Goal: Information Seeking & Learning: Learn about a topic

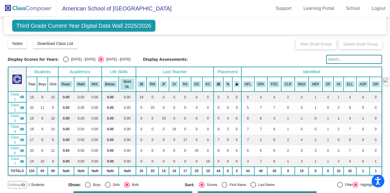
click at [82, 10] on span "American School of [GEOGRAPHIC_DATA]" at bounding box center [114, 8] width 115 height 9
click at [24, 8] on img at bounding box center [28, 8] width 57 height 17
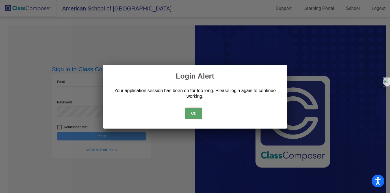
click at [196, 114] on button "Ok" at bounding box center [193, 113] width 17 height 11
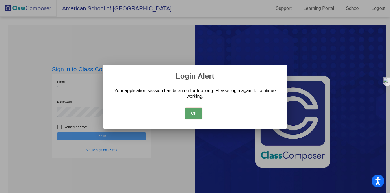
click at [195, 112] on button "Ok" at bounding box center [193, 113] width 17 height 11
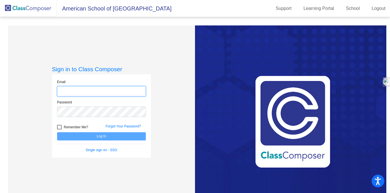
click at [117, 92] on input "email" at bounding box center [101, 91] width 89 height 10
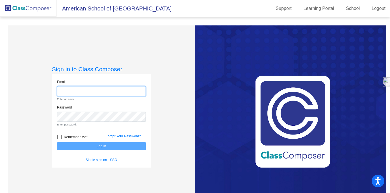
type input "[EMAIL_ADDRESS][DOMAIN_NAME]"
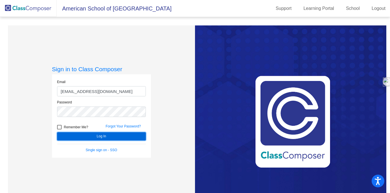
click at [91, 139] on button "Log In" at bounding box center [101, 136] width 89 height 8
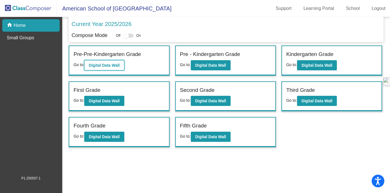
click at [97, 68] on button "Digital Data Wall" at bounding box center [104, 65] width 40 height 10
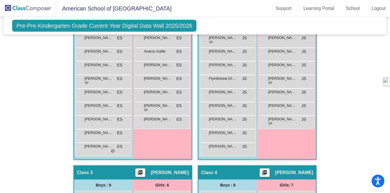
scroll to position [141, 0]
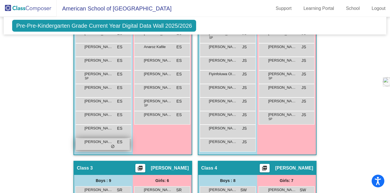
click at [108, 147] on div "[PERSON_NAME] ES lock do_not_disturb_alt" at bounding box center [103, 145] width 54 height 12
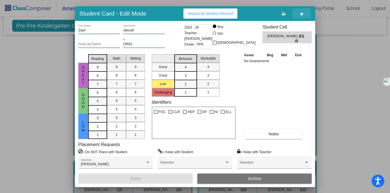
click at [301, 14] on icon "button" at bounding box center [301, 14] width 3 height 4
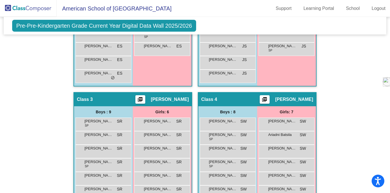
scroll to position [265, 0]
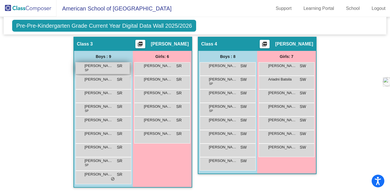
click at [97, 66] on span "[PERSON_NAME] Sun [PERSON_NAME]" at bounding box center [99, 66] width 28 height 6
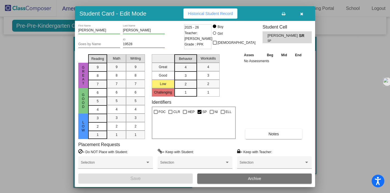
click at [50, 77] on div at bounding box center [195, 96] width 390 height 193
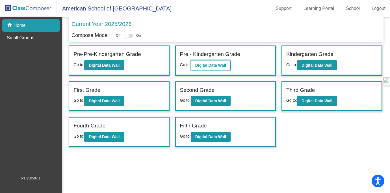
click at [220, 65] on b "Digital Data Wall" at bounding box center [210, 65] width 31 height 5
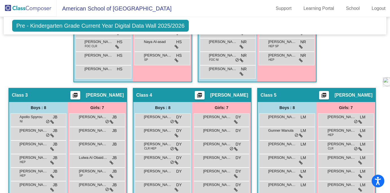
scroll to position [264, 0]
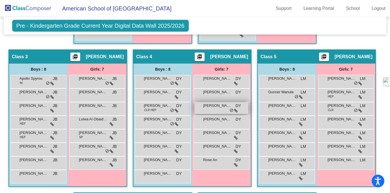
click at [238, 111] on icon at bounding box center [236, 111] width 4 height 4
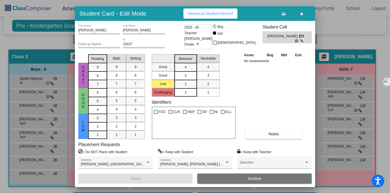
click at [323, 146] on div at bounding box center [195, 96] width 390 height 193
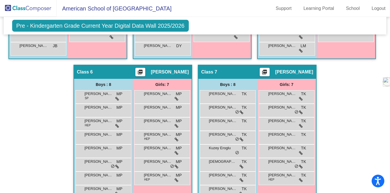
scroll to position [393, 0]
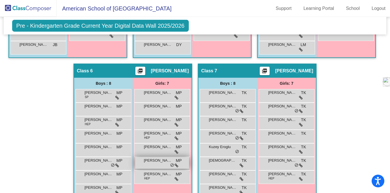
click at [174, 166] on span "do_not_disturb_alt" at bounding box center [172, 165] width 4 height 5
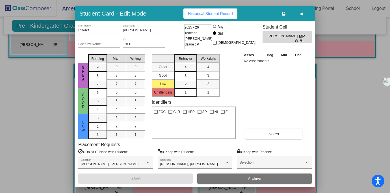
click at [345, 46] on div at bounding box center [195, 96] width 390 height 193
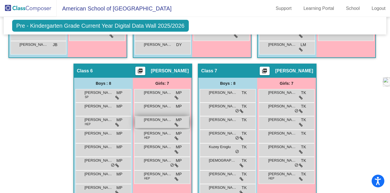
scroll to position [407, 0]
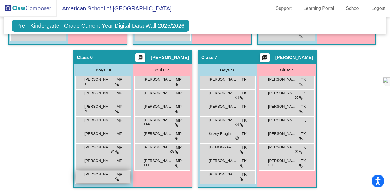
click at [119, 179] on icon at bounding box center [117, 180] width 4 height 4
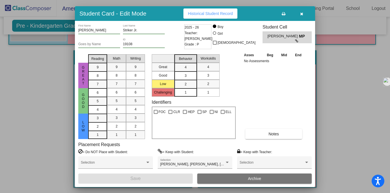
click at [303, 14] on icon "button" at bounding box center [301, 14] width 3 height 4
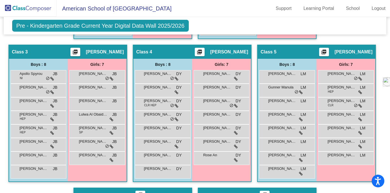
scroll to position [269, 0]
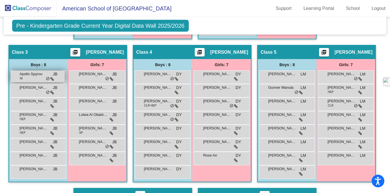
click at [48, 76] on span "Apollo Spyrou" at bounding box center [34, 74] width 28 height 6
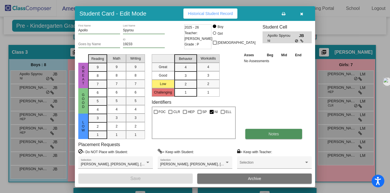
click at [282, 135] on button "Notes" at bounding box center [274, 134] width 57 height 10
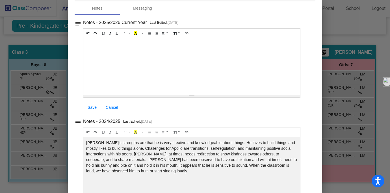
scroll to position [28, 0]
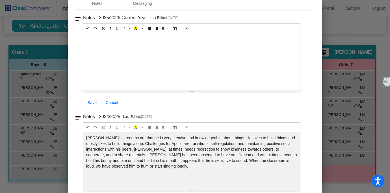
click at [53, 110] on div at bounding box center [195, 96] width 390 height 193
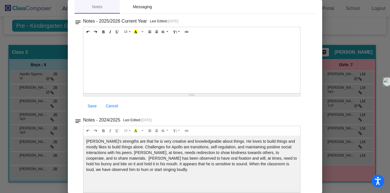
click at [150, 6] on div "Messaging" at bounding box center [142, 7] width 19 height 6
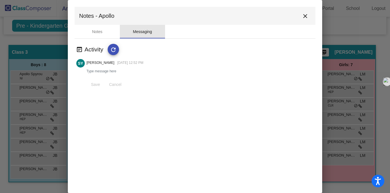
scroll to position [0, 0]
click at [362, 68] on div at bounding box center [195, 96] width 390 height 193
click at [304, 15] on mat-icon "close" at bounding box center [305, 16] width 7 height 7
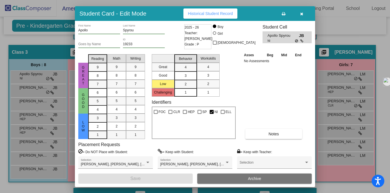
click at [302, 15] on icon "button" at bounding box center [301, 14] width 3 height 4
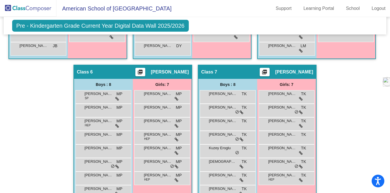
scroll to position [393, 0]
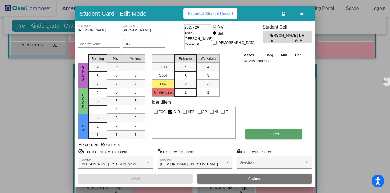
click at [264, 134] on button "Notes" at bounding box center [274, 134] width 57 height 10
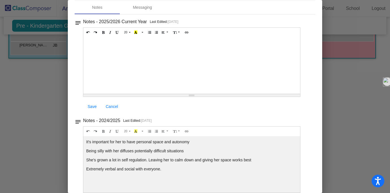
scroll to position [25, 0]
click at [51, 61] on div at bounding box center [195, 96] width 390 height 193
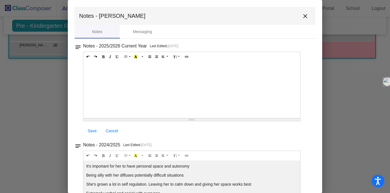
click at [302, 18] on mat-icon "close" at bounding box center [305, 16] width 7 height 7
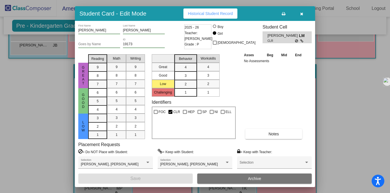
click at [49, 55] on div at bounding box center [195, 96] width 390 height 193
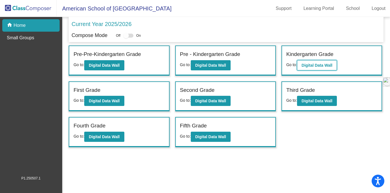
click at [315, 65] on b "Digital Data Wall" at bounding box center [317, 65] width 31 height 5
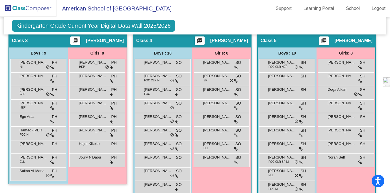
scroll to position [302, 0]
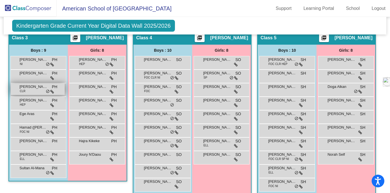
click at [65, 91] on div "[PERSON_NAME] CLR PH lock do_not_disturb_alt" at bounding box center [38, 89] width 54 height 12
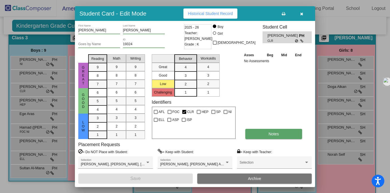
click at [265, 133] on button "Notes" at bounding box center [274, 134] width 57 height 10
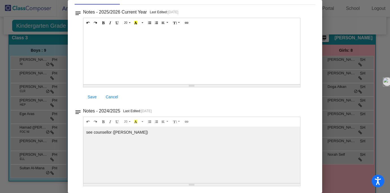
scroll to position [0, 0]
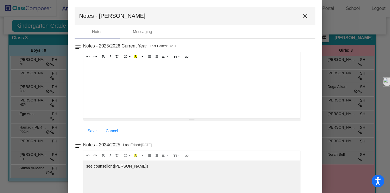
click at [304, 16] on mat-icon "close" at bounding box center [305, 16] width 7 height 7
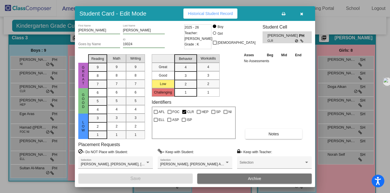
click at [303, 14] on icon "button" at bounding box center [301, 14] width 3 height 4
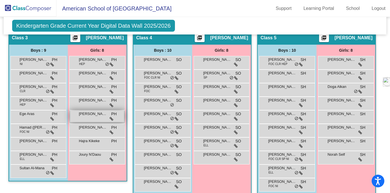
click at [124, 117] on div "[PERSON_NAME] PH lock do_not_disturb_alt" at bounding box center [97, 117] width 54 height 12
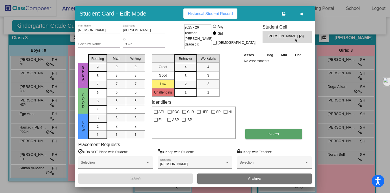
click at [270, 134] on span "Notes" at bounding box center [274, 134] width 10 height 5
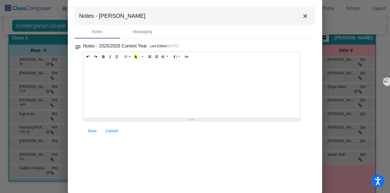
click at [307, 16] on mat-icon "close" at bounding box center [305, 16] width 7 height 7
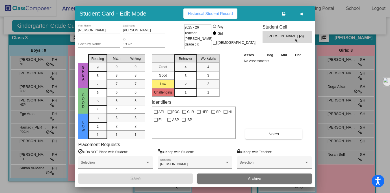
click at [302, 15] on icon "button" at bounding box center [301, 14] width 3 height 4
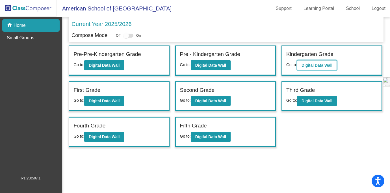
click at [313, 68] on button "Digital Data Wall" at bounding box center [317, 65] width 40 height 10
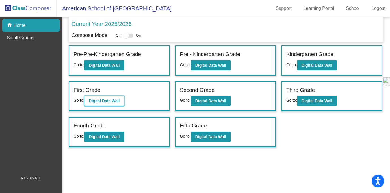
click at [109, 103] on b "Digital Data Wall" at bounding box center [104, 101] width 31 height 5
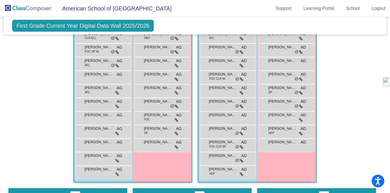
scroll to position [126, 0]
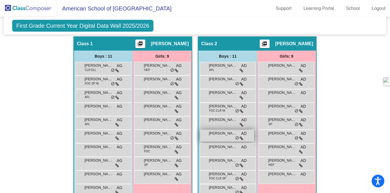
click at [218, 134] on span "[PERSON_NAME]" at bounding box center [223, 134] width 28 height 6
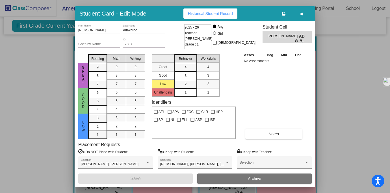
click at [303, 14] on icon "button" at bounding box center [301, 14] width 3 height 4
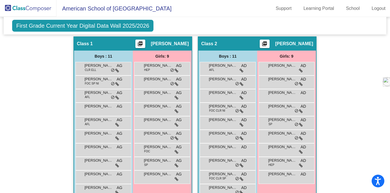
scroll to position [144, 0]
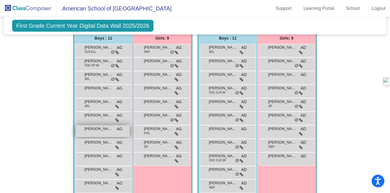
click at [104, 130] on span "[PERSON_NAME]" at bounding box center [99, 129] width 28 height 6
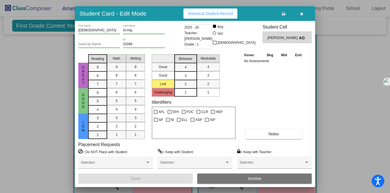
click at [302, 16] on button "button" at bounding box center [302, 13] width 18 height 10
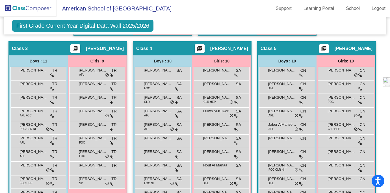
scroll to position [304, 0]
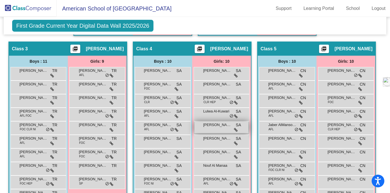
click at [232, 126] on span "[PERSON_NAME]" at bounding box center [217, 125] width 28 height 6
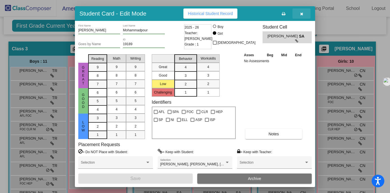
click at [303, 14] on icon "button" at bounding box center [301, 14] width 3 height 4
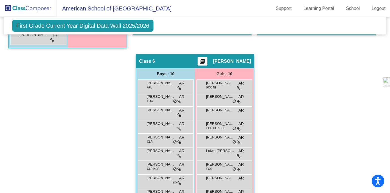
scroll to position [476, 0]
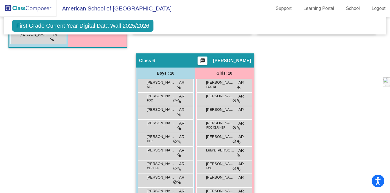
click at [254, 64] on div "Class 6 picture_as_pdf [PERSON_NAME]" at bounding box center [195, 61] width 118 height 14
click at [251, 63] on span "[PERSON_NAME]" at bounding box center [232, 61] width 38 height 6
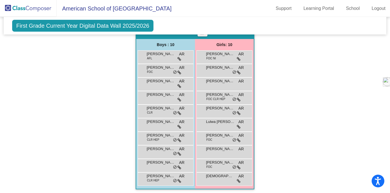
scroll to position [507, 0]
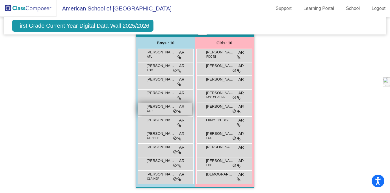
click at [192, 110] on div "[PERSON_NAME] CLR AR lock do_not_disturb_alt" at bounding box center [165, 109] width 54 height 12
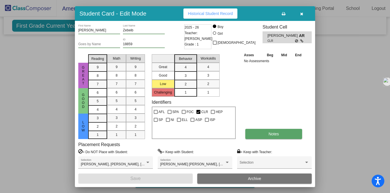
click at [277, 136] on span "Notes" at bounding box center [274, 134] width 10 height 5
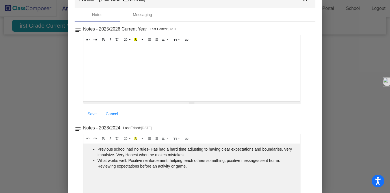
scroll to position [34, 0]
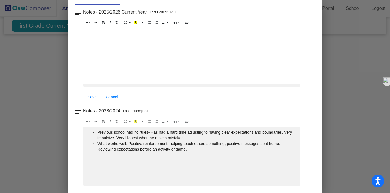
click at [27, 118] on div at bounding box center [195, 96] width 390 height 193
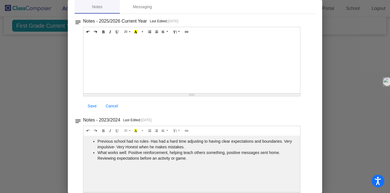
click at [27, 118] on div at bounding box center [195, 96] width 390 height 193
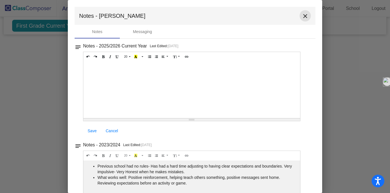
click at [305, 19] on mat-icon "close" at bounding box center [305, 16] width 7 height 7
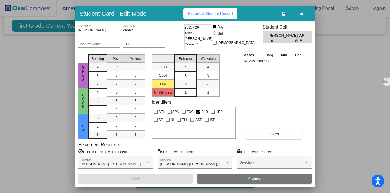
click at [52, 122] on div at bounding box center [195, 96] width 390 height 193
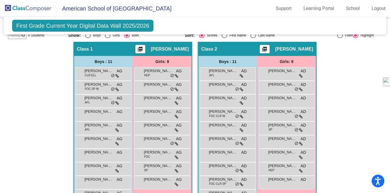
scroll to position [121, 0]
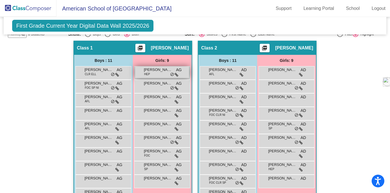
click at [144, 75] on span "HEP" at bounding box center [147, 74] width 6 height 4
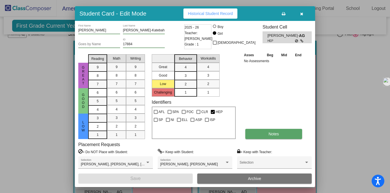
click at [265, 133] on button "Notes" at bounding box center [274, 134] width 57 height 10
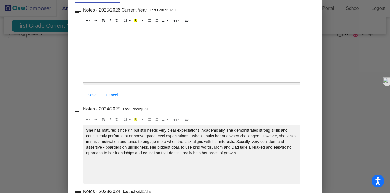
scroll to position [0, 0]
click at [38, 94] on div at bounding box center [195, 96] width 390 height 193
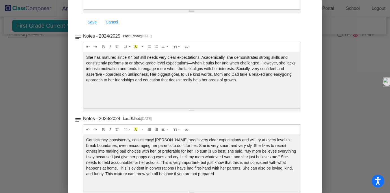
scroll to position [117, 0]
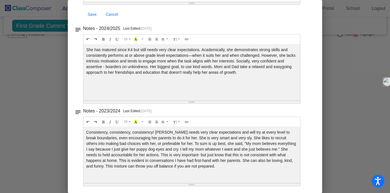
click at [328, 132] on div at bounding box center [195, 96] width 390 height 193
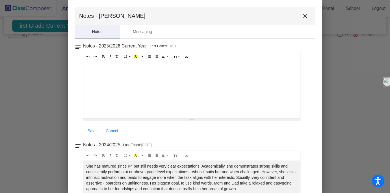
scroll to position [0, 0]
click at [303, 18] on mat-icon "close" at bounding box center [305, 16] width 7 height 7
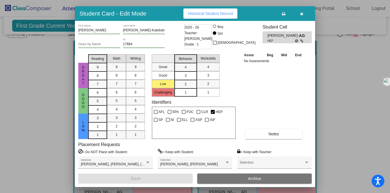
click at [40, 73] on div at bounding box center [195, 96] width 390 height 193
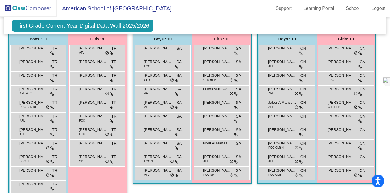
scroll to position [328, 0]
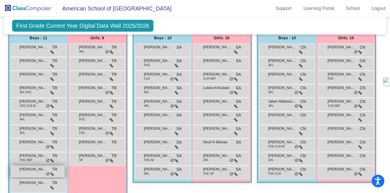
click at [48, 171] on span "[PERSON_NAME]" at bounding box center [34, 170] width 28 height 6
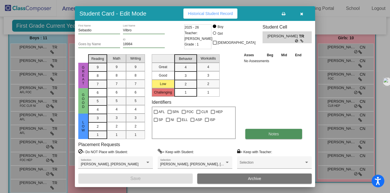
click at [281, 132] on button "Notes" at bounding box center [274, 134] width 57 height 10
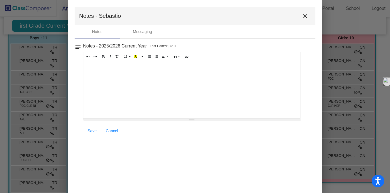
scroll to position [0, 0]
click at [306, 17] on mat-icon "close" at bounding box center [305, 16] width 7 height 7
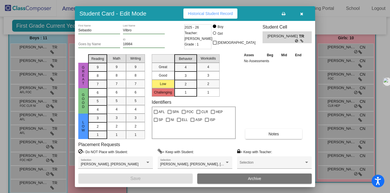
click at [302, 12] on icon "button" at bounding box center [301, 14] width 3 height 4
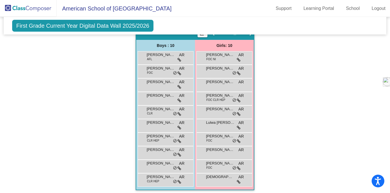
scroll to position [507, 0]
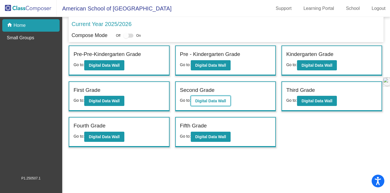
click at [225, 100] on b "Digital Data Wall" at bounding box center [210, 101] width 31 height 5
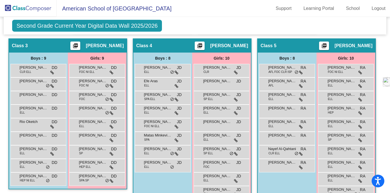
scroll to position [324, 0]
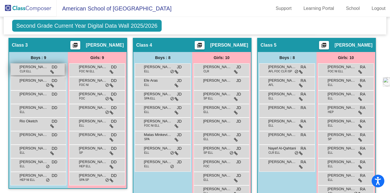
click at [65, 70] on div "[PERSON_NAME] CLR ELL DD lock do_not_disturb_alt" at bounding box center [38, 70] width 54 height 12
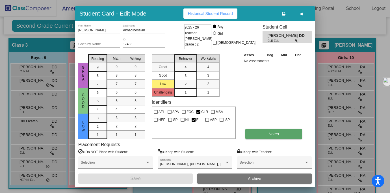
click at [278, 135] on span "Notes" at bounding box center [274, 134] width 10 height 5
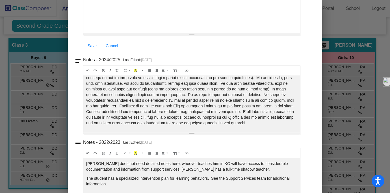
scroll to position [24, 0]
click at [29, 106] on div at bounding box center [195, 96] width 390 height 193
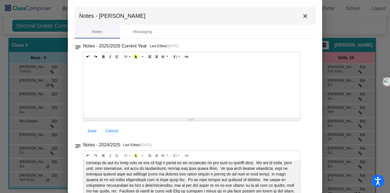
click at [52, 97] on div at bounding box center [195, 96] width 390 height 193
click at [304, 18] on mat-icon "close" at bounding box center [305, 16] width 7 height 7
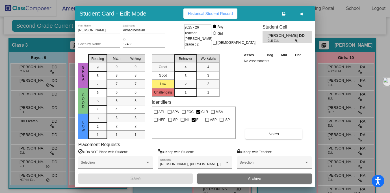
click at [303, 15] on button "button" at bounding box center [302, 13] width 18 height 10
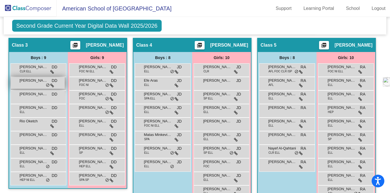
click at [65, 83] on div "[PERSON_NAME] Upesleja [PERSON_NAME] lock do_not_disturb_alt" at bounding box center [38, 83] width 54 height 12
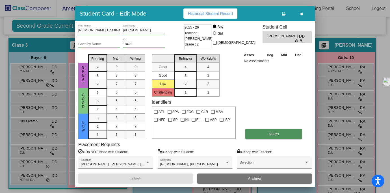
click at [287, 133] on button "Notes" at bounding box center [274, 134] width 57 height 10
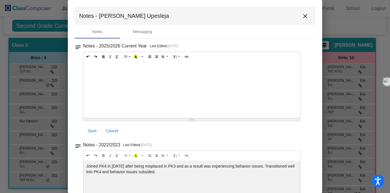
click at [302, 18] on mat-icon "close" at bounding box center [305, 16] width 7 height 7
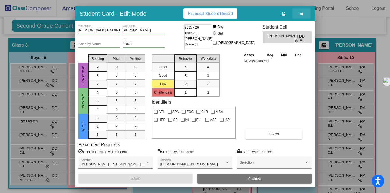
click at [302, 15] on icon "button" at bounding box center [301, 14] width 3 height 4
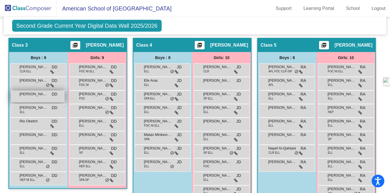
click at [65, 99] on div "[PERSON_NAME] DD lock do_not_disturb_alt" at bounding box center [38, 97] width 54 height 12
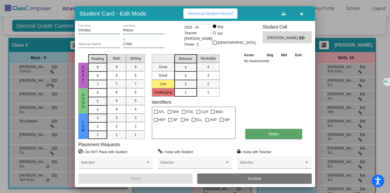
click at [259, 135] on button "Notes" at bounding box center [274, 134] width 57 height 10
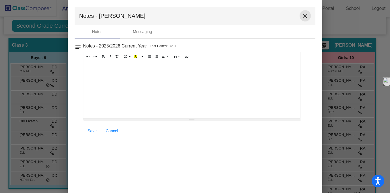
click at [308, 17] on mat-icon "close" at bounding box center [305, 16] width 7 height 7
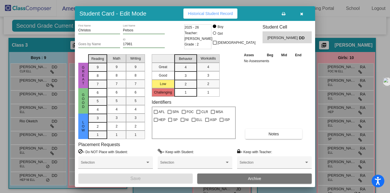
click at [27, 104] on div at bounding box center [195, 96] width 390 height 193
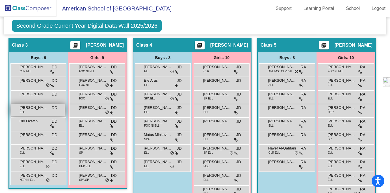
click at [65, 113] on div "[PERSON_NAME] ELL DD lock do_not_disturb_alt" at bounding box center [38, 110] width 54 height 12
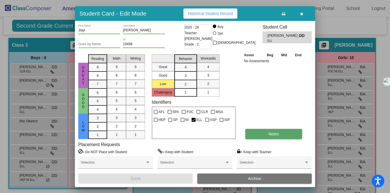
click at [274, 136] on span "Notes" at bounding box center [274, 134] width 10 height 5
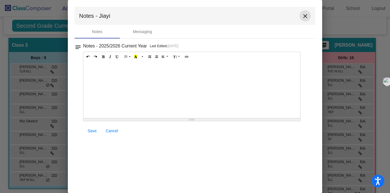
click at [305, 18] on mat-icon "close" at bounding box center [305, 16] width 7 height 7
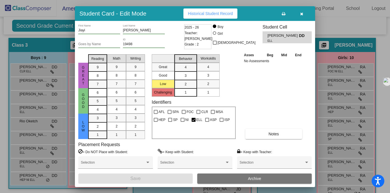
click at [302, 15] on icon "button" at bounding box center [301, 14] width 3 height 4
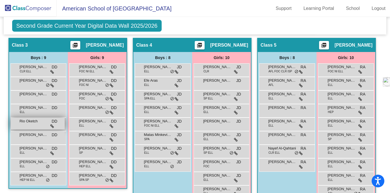
click at [65, 127] on div "Rio Oketch DD lock do_not_disturb_alt" at bounding box center [38, 124] width 54 height 12
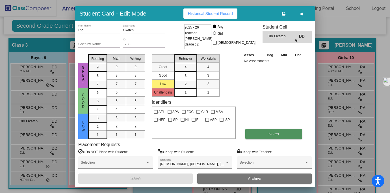
click at [280, 136] on button "Notes" at bounding box center [274, 134] width 57 height 10
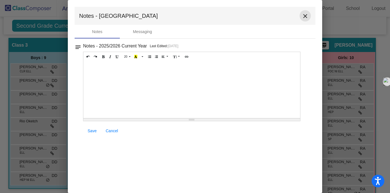
click at [304, 17] on mat-icon "close" at bounding box center [305, 16] width 7 height 7
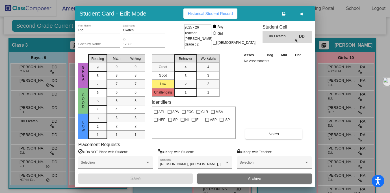
click at [301, 14] on icon "button" at bounding box center [301, 14] width 3 height 4
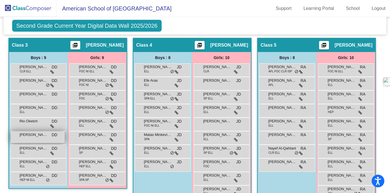
click at [65, 138] on div "[PERSON_NAME] DD lock do_not_disturb_alt" at bounding box center [38, 138] width 54 height 12
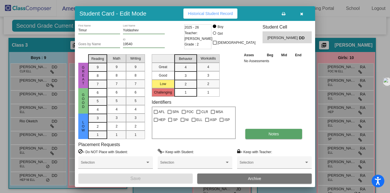
click at [257, 134] on button "Notes" at bounding box center [274, 134] width 57 height 10
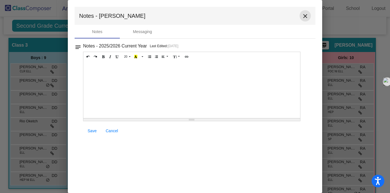
click at [308, 16] on mat-icon "close" at bounding box center [305, 16] width 7 height 7
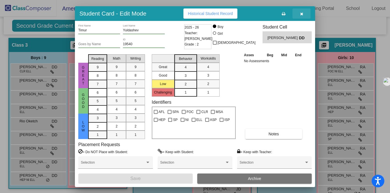
click at [303, 15] on icon "button" at bounding box center [301, 14] width 3 height 4
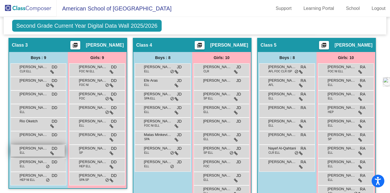
click at [65, 154] on div "[PERSON_NAME] ELL DD lock do_not_disturb_alt" at bounding box center [38, 151] width 54 height 12
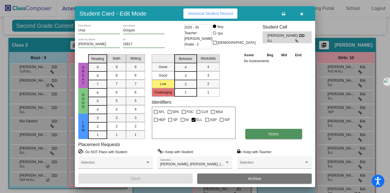
click at [265, 137] on button "Notes" at bounding box center [274, 134] width 57 height 10
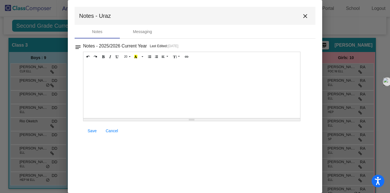
click at [305, 18] on mat-icon "close" at bounding box center [305, 16] width 7 height 7
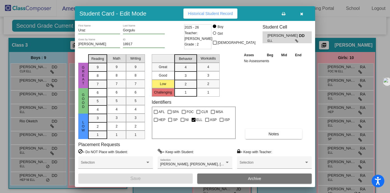
click at [300, 14] on icon "button" at bounding box center [301, 14] width 3 height 4
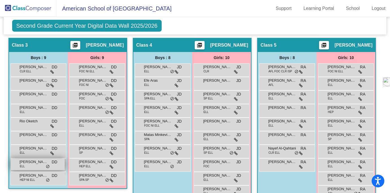
click at [65, 167] on div "[PERSON_NAME] ELL DD lock do_not_disturb_alt" at bounding box center [38, 165] width 54 height 12
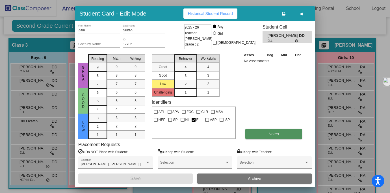
click at [268, 132] on button "Notes" at bounding box center [274, 134] width 57 height 10
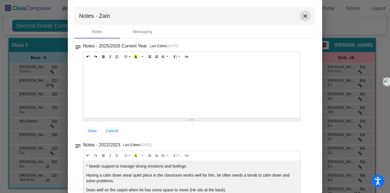
click at [302, 16] on mat-icon "close" at bounding box center [305, 16] width 7 height 7
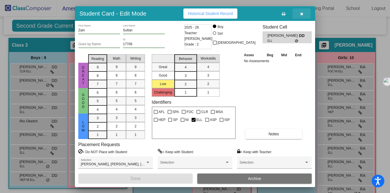
click at [302, 16] on icon "button" at bounding box center [301, 14] width 3 height 4
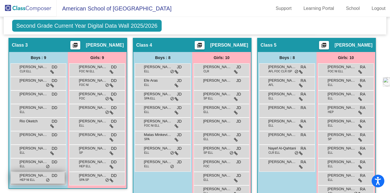
click at [65, 180] on div "[PERSON_NAME] HEP NI ELL DD lock do_not_disturb_alt" at bounding box center [38, 178] width 54 height 12
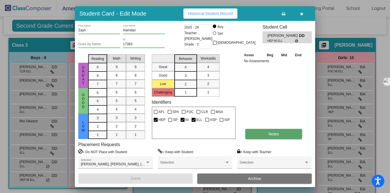
click at [259, 133] on button "Notes" at bounding box center [274, 134] width 57 height 10
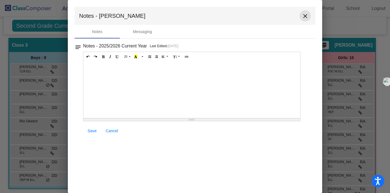
click at [303, 15] on mat-icon "close" at bounding box center [305, 16] width 7 height 7
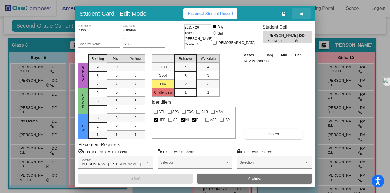
click at [303, 16] on button "button" at bounding box center [302, 13] width 18 height 10
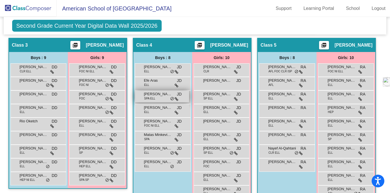
click at [189, 100] on div "[PERSON_NAME] SPA [PERSON_NAME] lock do_not_disturb_alt" at bounding box center [162, 97] width 54 height 12
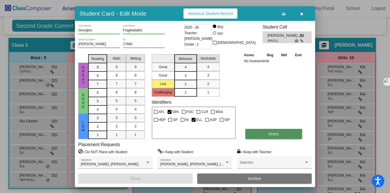
click at [273, 135] on span "Notes" at bounding box center [274, 134] width 10 height 5
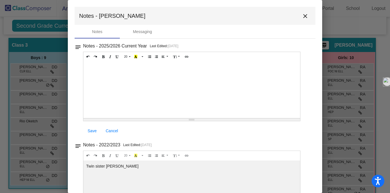
click at [302, 16] on mat-icon "close" at bounding box center [305, 16] width 7 height 7
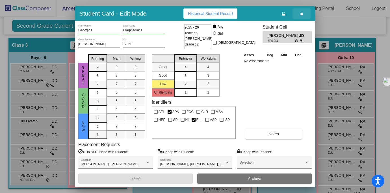
click at [304, 15] on button "button" at bounding box center [302, 13] width 18 height 10
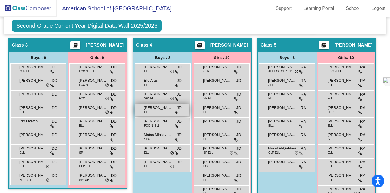
click at [189, 114] on div "[PERSON_NAME] [PERSON_NAME] lock do_not_disturb_alt" at bounding box center [162, 110] width 54 height 12
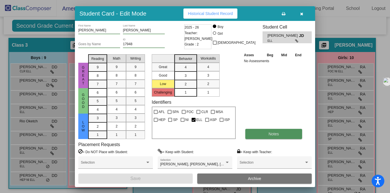
click at [274, 135] on span "Notes" at bounding box center [274, 134] width 10 height 5
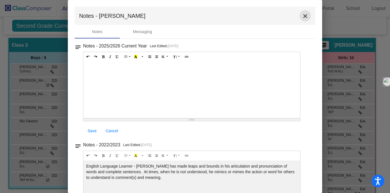
click at [305, 16] on mat-icon "close" at bounding box center [305, 16] width 7 height 7
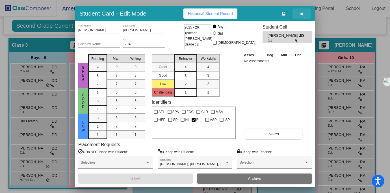
click at [305, 16] on button "button" at bounding box center [302, 13] width 18 height 10
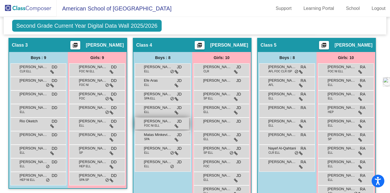
click at [189, 127] on div "[PERSON_NAME] FOC NI [PERSON_NAME] lock do_not_disturb_alt" at bounding box center [162, 124] width 54 height 12
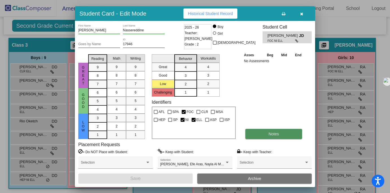
click at [259, 135] on button "Notes" at bounding box center [274, 134] width 57 height 10
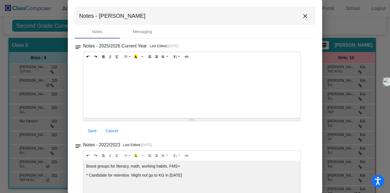
scroll to position [0, 0]
click at [302, 18] on mat-icon "close" at bounding box center [305, 15] width 7 height 7
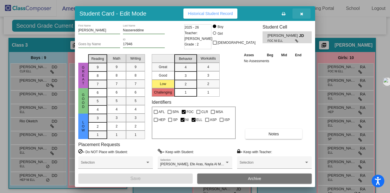
click at [302, 18] on button "button" at bounding box center [302, 13] width 18 height 10
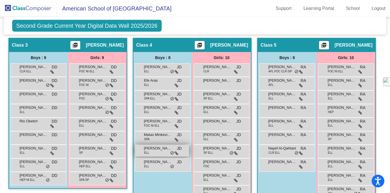
click at [189, 153] on div "[PERSON_NAME] [PERSON_NAME] lock do_not_disturb_alt" at bounding box center [162, 151] width 54 height 12
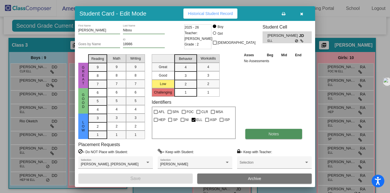
click at [272, 135] on span "Notes" at bounding box center [274, 134] width 10 height 5
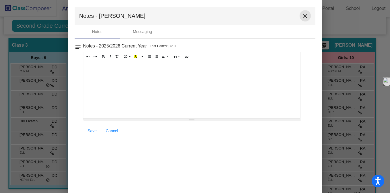
click at [306, 17] on mat-icon "close" at bounding box center [305, 16] width 7 height 7
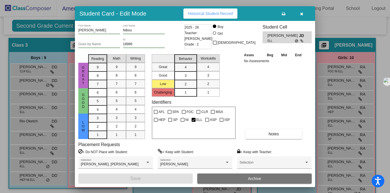
click at [302, 17] on button "button" at bounding box center [302, 13] width 18 height 10
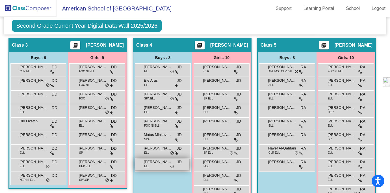
click at [189, 170] on div "[PERSON_NAME] [PERSON_NAME] lock do_not_disturb_alt" at bounding box center [162, 165] width 54 height 12
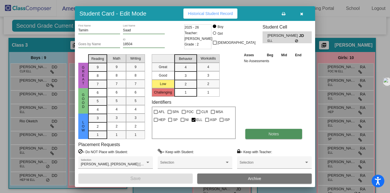
click at [269, 133] on span "Notes" at bounding box center [274, 134] width 10 height 5
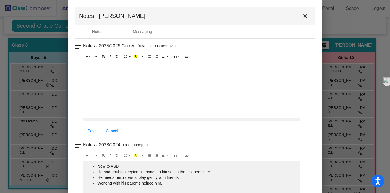
click at [306, 19] on button "close" at bounding box center [305, 15] width 11 height 11
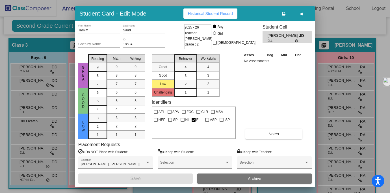
click at [303, 14] on icon "button" at bounding box center [301, 14] width 3 height 4
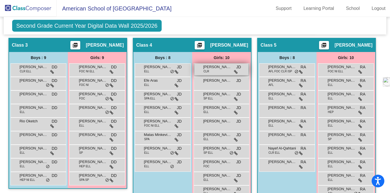
click at [249, 71] on div "[PERSON_NAME] CLR JD lock do_not_disturb_alt" at bounding box center [222, 70] width 54 height 12
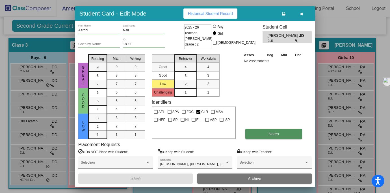
click at [263, 135] on button "Notes" at bounding box center [274, 134] width 57 height 10
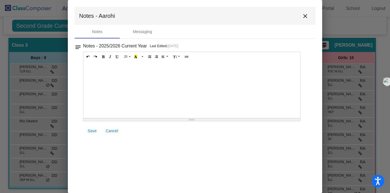
click at [307, 16] on mat-icon "close" at bounding box center [305, 16] width 7 height 7
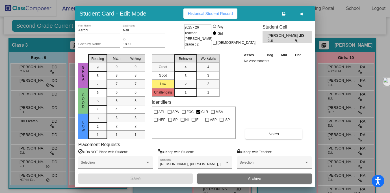
click at [301, 14] on icon "button" at bounding box center [301, 14] width 3 height 4
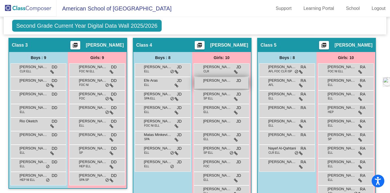
click at [249, 84] on div "[PERSON_NAME] [PERSON_NAME] lock do_not_disturb_alt" at bounding box center [222, 83] width 54 height 12
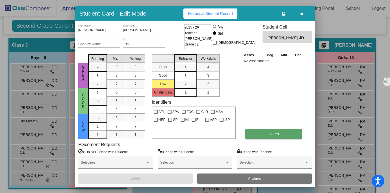
click at [292, 135] on button "Notes" at bounding box center [274, 134] width 57 height 10
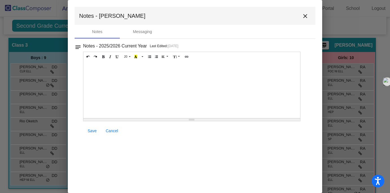
click at [307, 18] on mat-icon "close" at bounding box center [305, 16] width 7 height 7
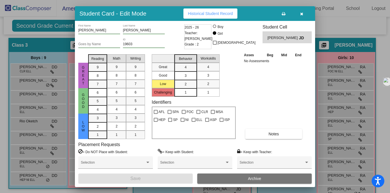
click at [302, 15] on icon "button" at bounding box center [301, 14] width 3 height 4
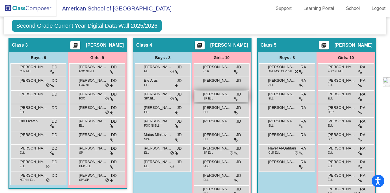
click at [249, 100] on div "[PERSON_NAME] SP [PERSON_NAME] lock do_not_disturb_alt" at bounding box center [222, 97] width 54 height 12
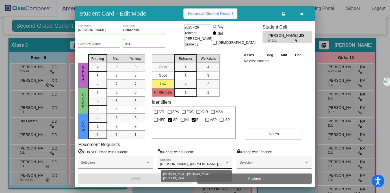
click at [227, 164] on div at bounding box center [227, 163] width 5 height 4
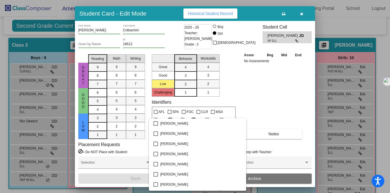
scroll to position [438, 0]
click at [266, 104] on div at bounding box center [195, 96] width 390 height 193
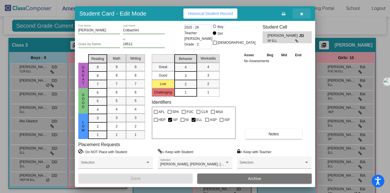
click at [303, 13] on icon "button" at bounding box center [301, 14] width 3 height 4
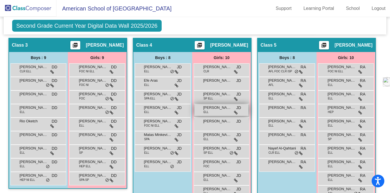
click at [238, 114] on icon at bounding box center [236, 113] width 4 height 4
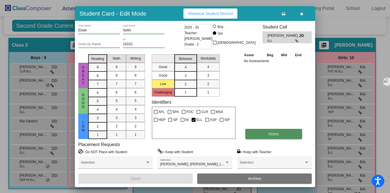
click at [284, 132] on button "Notes" at bounding box center [274, 134] width 57 height 10
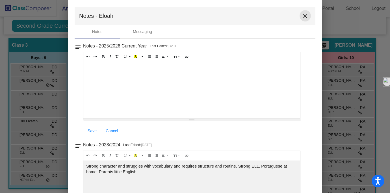
click at [306, 13] on button "close" at bounding box center [305, 15] width 11 height 11
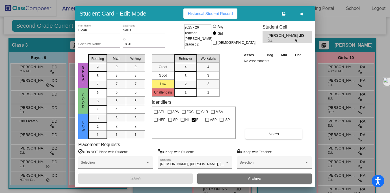
click at [302, 13] on icon "button" at bounding box center [301, 14] width 3 height 4
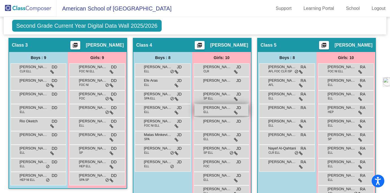
scroll to position [348, 0]
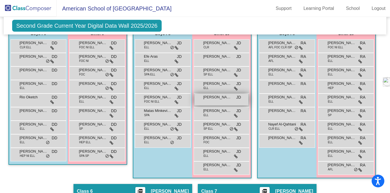
click at [249, 100] on div "[PERSON_NAME] JD lock do_not_disturb_alt" at bounding box center [222, 100] width 54 height 12
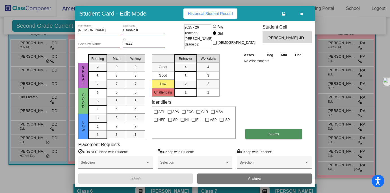
click at [281, 134] on button "Notes" at bounding box center [274, 134] width 57 height 10
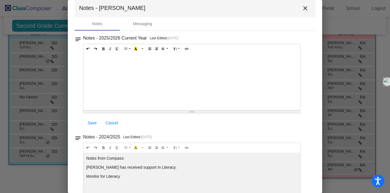
scroll to position [8, 0]
click at [302, 7] on mat-icon "close" at bounding box center [305, 7] width 7 height 7
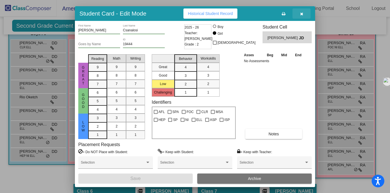
click at [302, 16] on button "button" at bounding box center [302, 13] width 18 height 10
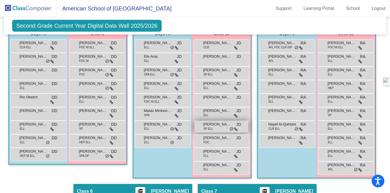
click at [249, 130] on div "[PERSON_NAME] SP [PERSON_NAME] lock do_not_disturb_alt" at bounding box center [222, 127] width 54 height 12
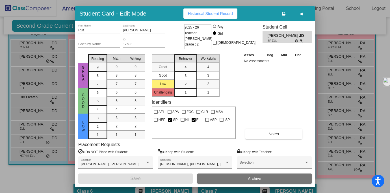
click at [274, 139] on div "Rua First Name [PERSON_NAME] Last Name Goes by Name 17693 ID 2025 - 26 Teacher:…" at bounding box center [195, 104] width 234 height 160
click at [275, 135] on span "Notes" at bounding box center [274, 134] width 10 height 5
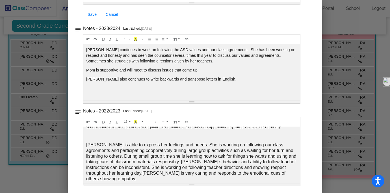
scroll to position [0, 0]
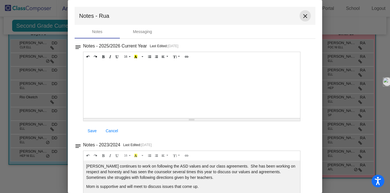
click at [302, 14] on mat-icon "close" at bounding box center [305, 16] width 7 height 7
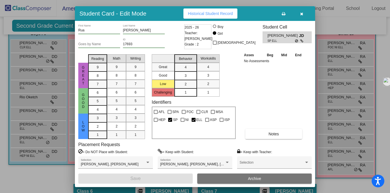
click at [343, 91] on div at bounding box center [195, 96] width 390 height 193
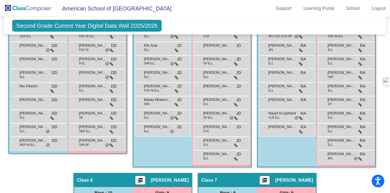
scroll to position [360, 0]
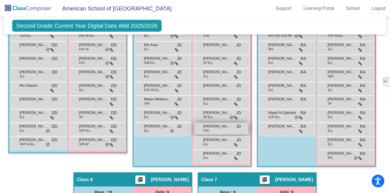
click at [232, 128] on span "[PERSON_NAME]" at bounding box center [217, 127] width 28 height 6
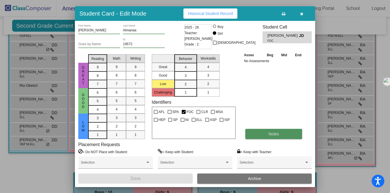
click at [276, 132] on span "Notes" at bounding box center [274, 134] width 10 height 5
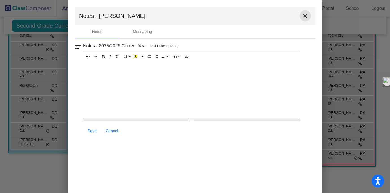
click at [302, 14] on button "close" at bounding box center [305, 15] width 11 height 11
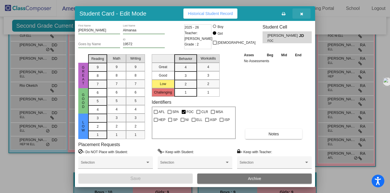
click at [302, 15] on icon "button" at bounding box center [301, 14] width 3 height 4
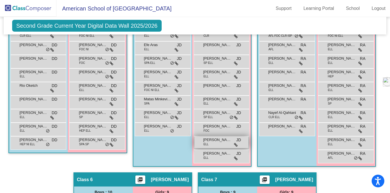
click at [249, 144] on div "[PERSON_NAME] [PERSON_NAME] lock do_not_disturb_alt" at bounding box center [222, 143] width 54 height 12
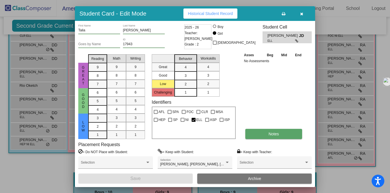
click at [279, 133] on span "Notes" at bounding box center [274, 134] width 10 height 5
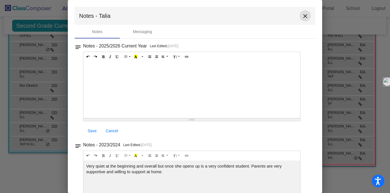
click at [307, 15] on button "close" at bounding box center [305, 15] width 11 height 11
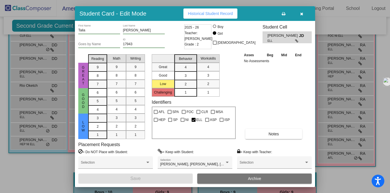
click at [303, 15] on icon "button" at bounding box center [301, 14] width 3 height 4
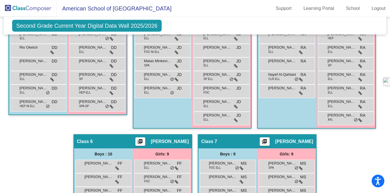
scroll to position [398, 0]
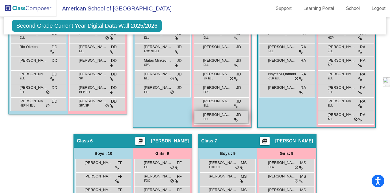
click at [249, 118] on div "[PERSON_NAME] [PERSON_NAME] lock do_not_disturb_alt" at bounding box center [222, 117] width 54 height 12
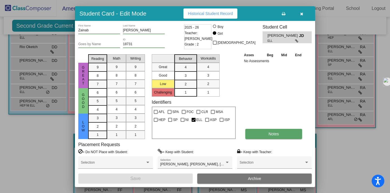
click at [272, 132] on span "Notes" at bounding box center [274, 134] width 10 height 5
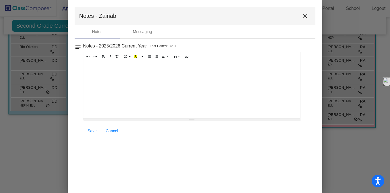
click at [305, 19] on mat-icon "close" at bounding box center [305, 16] width 7 height 7
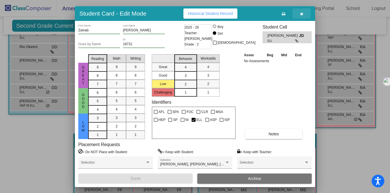
click at [302, 15] on icon "button" at bounding box center [301, 14] width 3 height 4
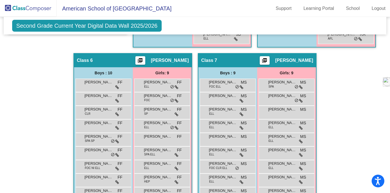
scroll to position [479, 0]
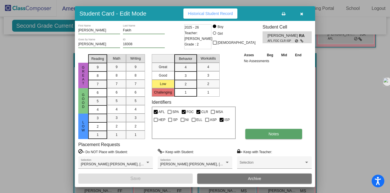
click at [257, 132] on button "Notes" at bounding box center [274, 134] width 57 height 10
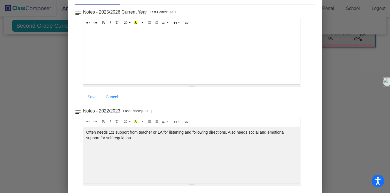
scroll to position [0, 0]
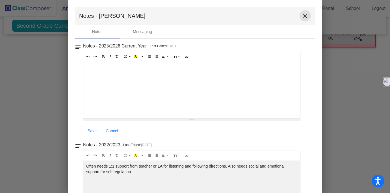
click at [303, 14] on mat-icon "close" at bounding box center [305, 16] width 7 height 7
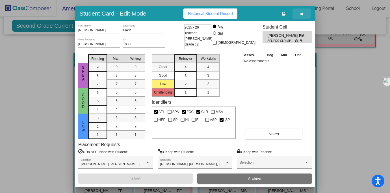
click at [302, 16] on button "button" at bounding box center [302, 13] width 18 height 10
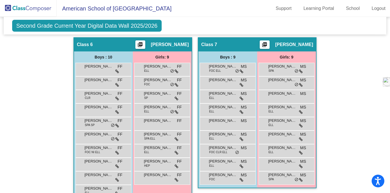
scroll to position [495, 0]
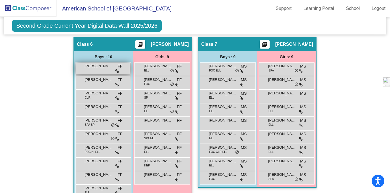
click at [130, 71] on div "[PERSON_NAME] FF lock do_not_disturb_alt" at bounding box center [103, 69] width 54 height 12
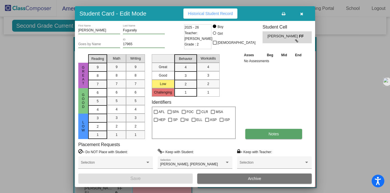
click at [273, 138] on button "Notes" at bounding box center [274, 134] width 57 height 10
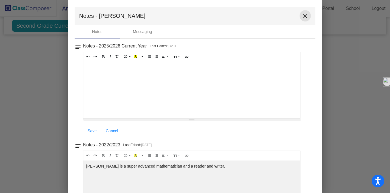
click at [303, 17] on mat-icon "close" at bounding box center [305, 16] width 7 height 7
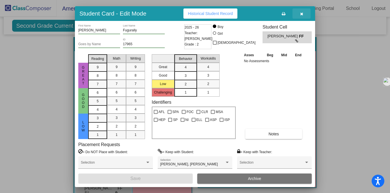
click at [303, 17] on button "button" at bounding box center [302, 13] width 18 height 10
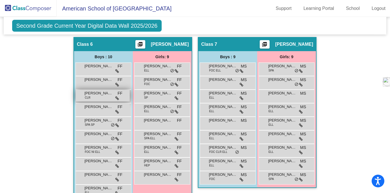
click at [130, 97] on div "[PERSON_NAME] CLR FF lock do_not_disturb_alt" at bounding box center [103, 96] width 54 height 12
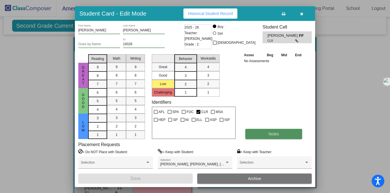
click at [276, 137] on button "Notes" at bounding box center [274, 134] width 57 height 10
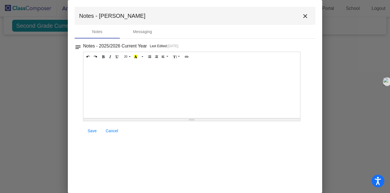
click at [304, 17] on mat-icon "close" at bounding box center [305, 16] width 7 height 7
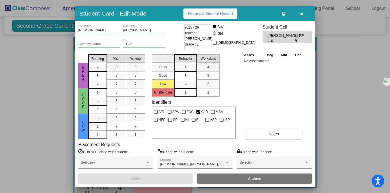
click at [304, 17] on button "button" at bounding box center [302, 13] width 18 height 10
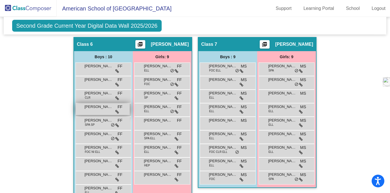
click at [130, 111] on div "[PERSON_NAME] FF lock do_not_disturb_alt" at bounding box center [103, 110] width 54 height 12
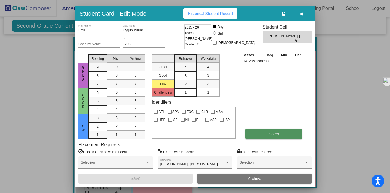
click at [281, 135] on button "Notes" at bounding box center [274, 134] width 57 height 10
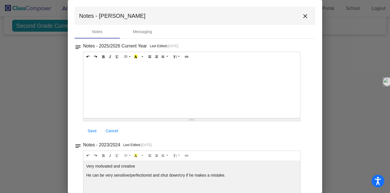
click at [304, 17] on mat-icon "close" at bounding box center [305, 16] width 7 height 7
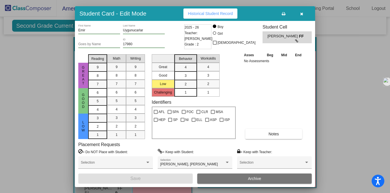
click at [304, 17] on button "button" at bounding box center [302, 13] width 18 height 10
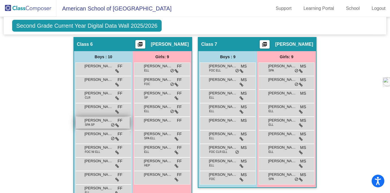
click at [130, 123] on div "[PERSON_NAME] SPA SP FF lock do_not_disturb_alt" at bounding box center [103, 123] width 54 height 12
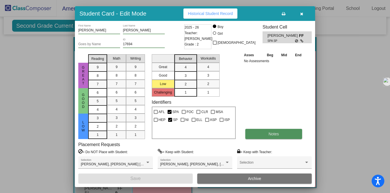
click at [283, 134] on button "Notes" at bounding box center [274, 134] width 57 height 10
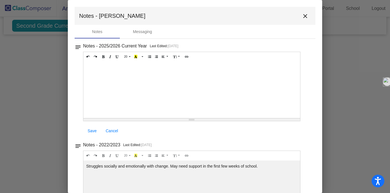
click at [302, 17] on mat-icon "close" at bounding box center [305, 16] width 7 height 7
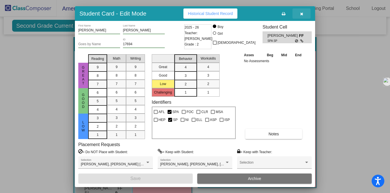
click at [301, 17] on button "button" at bounding box center [302, 13] width 18 height 10
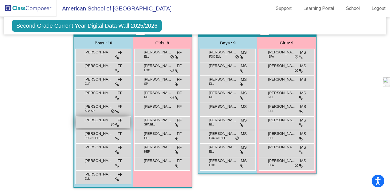
scroll to position [509, 0]
